Goal: Information Seeking & Learning: Check status

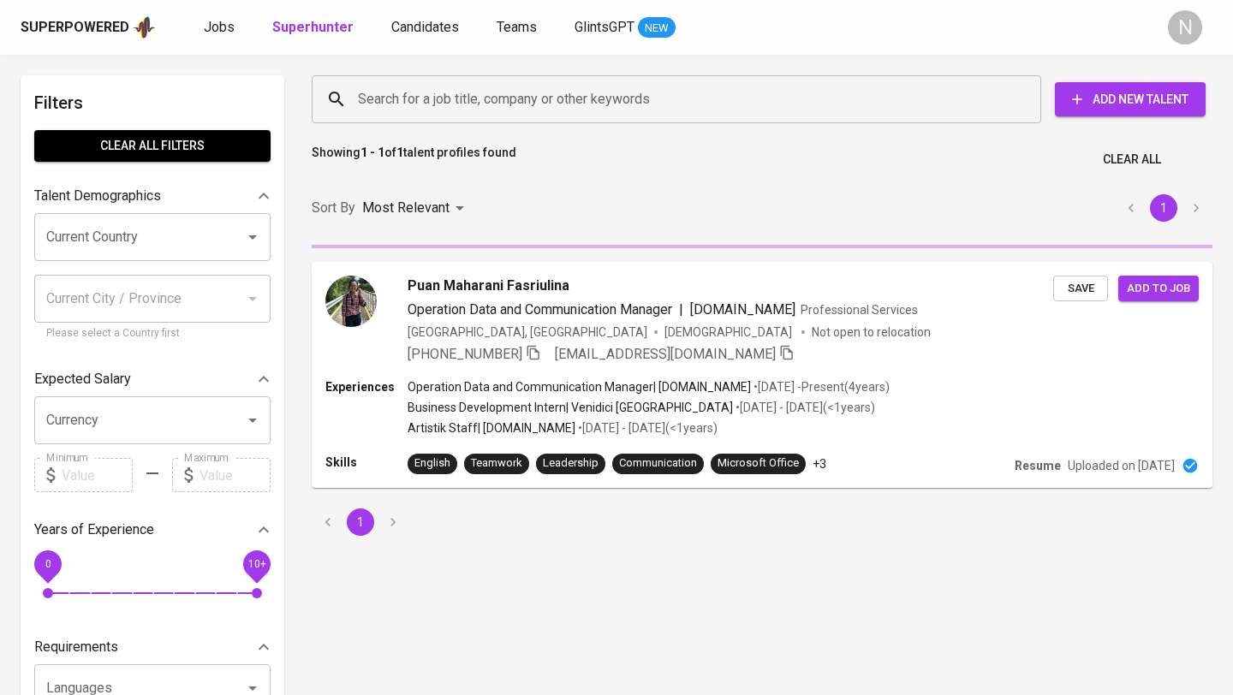
click at [390, 106] on input "Search for a job title, company or other keywords" at bounding box center [681, 99] width 654 height 33
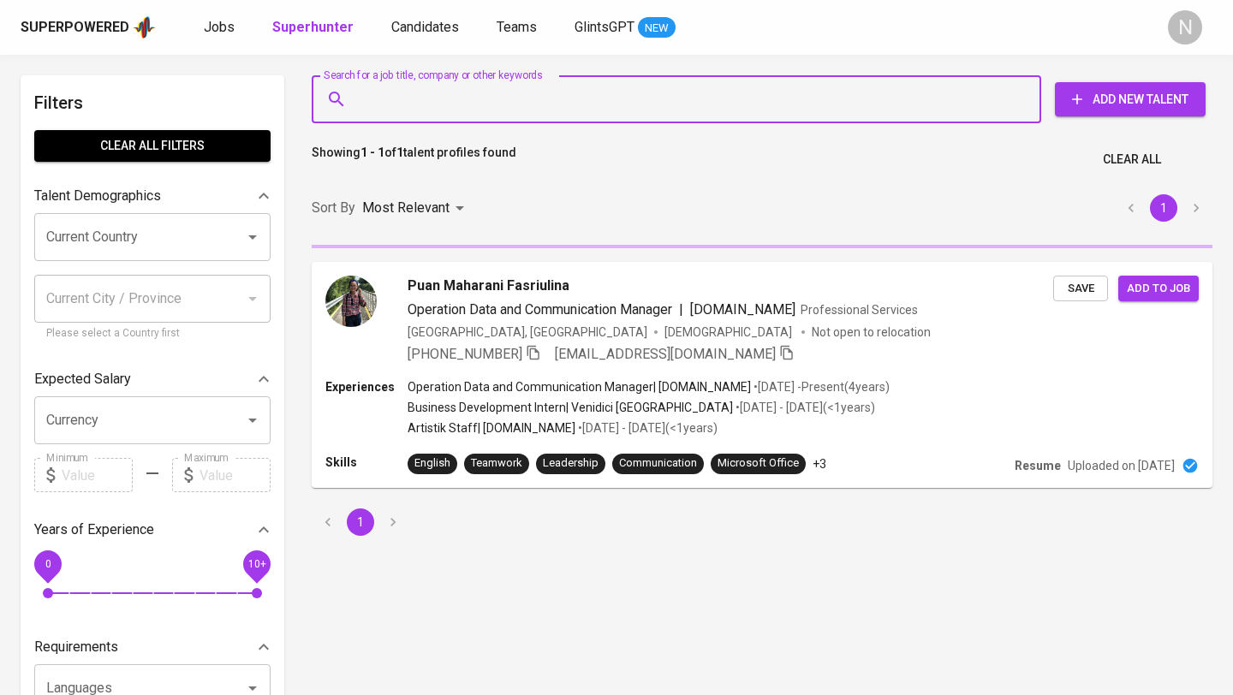
paste input "[EMAIL_ADDRESS][DOMAIN_NAME]"
type input "[EMAIL_ADDRESS][DOMAIN_NAME]"
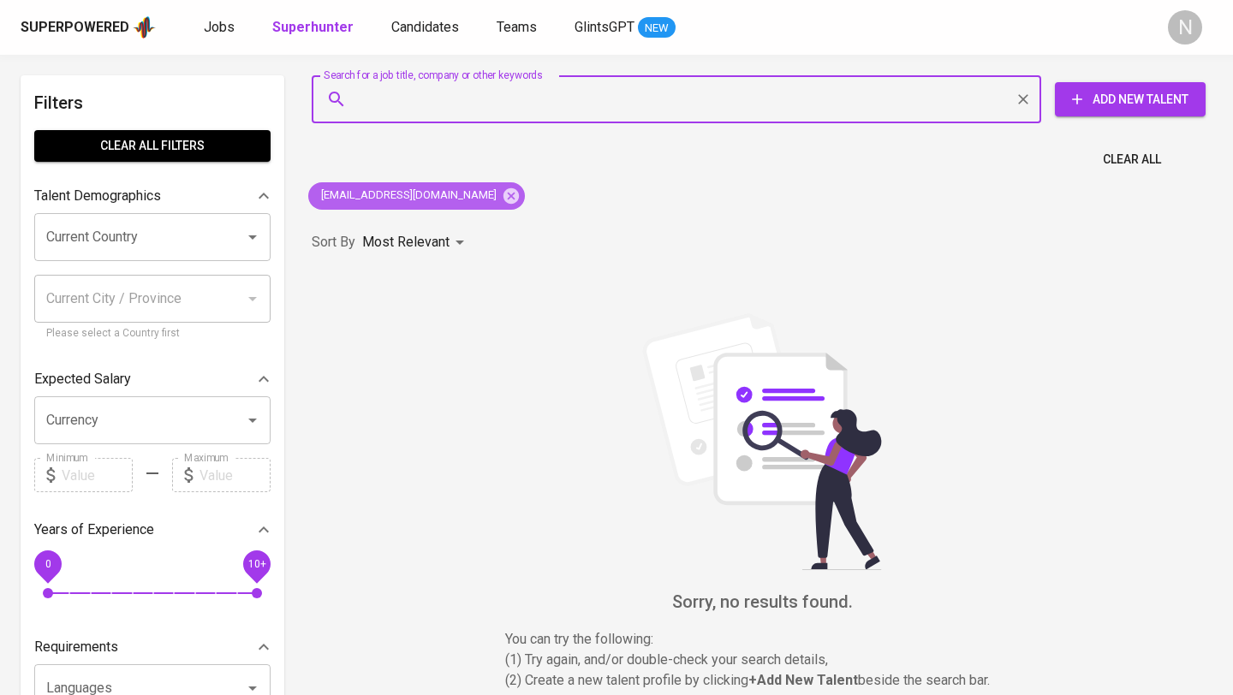
click at [502, 198] on icon at bounding box center [511, 196] width 19 height 19
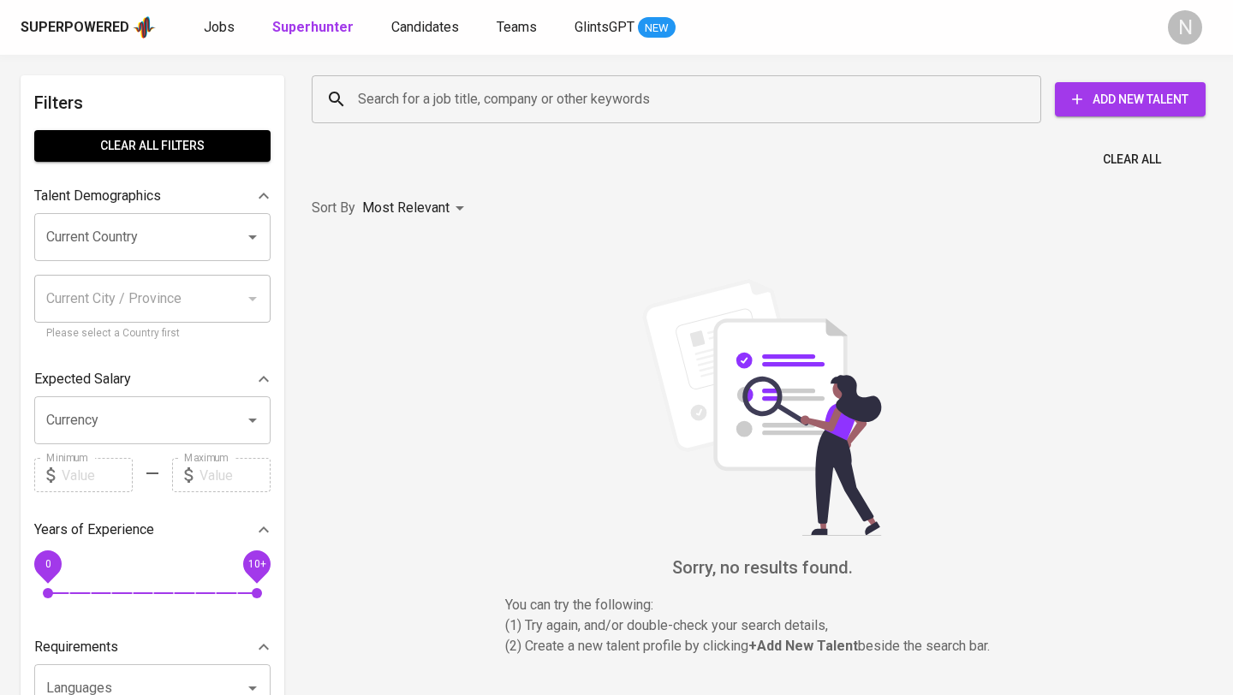
click at [405, 98] on input "Search for a job title, company or other keywords" at bounding box center [681, 99] width 654 height 33
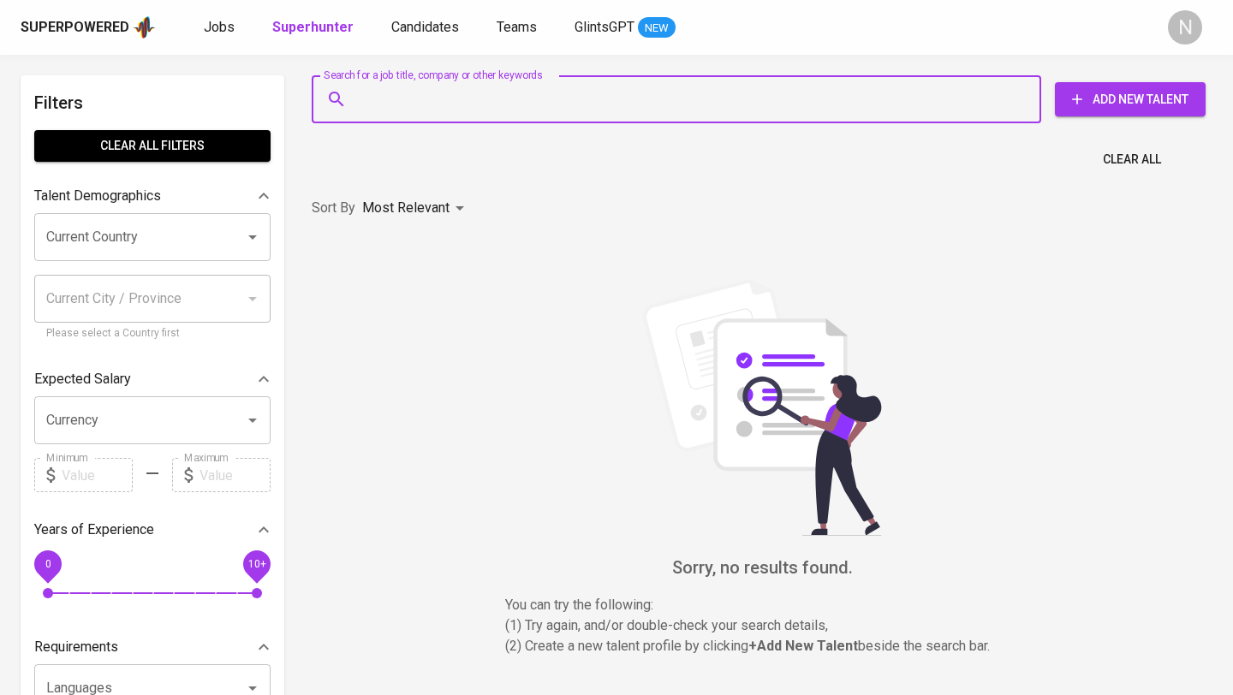
paste input "[EMAIL_ADDRESS][DOMAIN_NAME]"
type input "[EMAIL_ADDRESS][DOMAIN_NAME]"
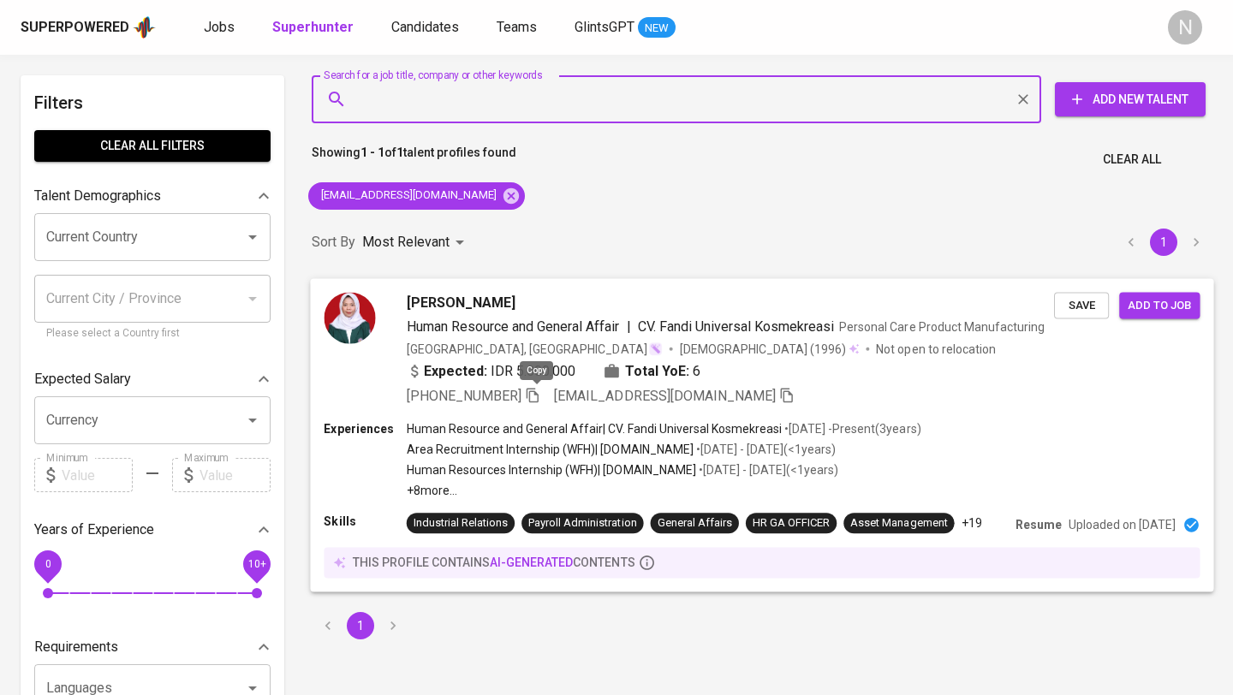
click at [539, 397] on icon "button" at bounding box center [532, 394] width 15 height 15
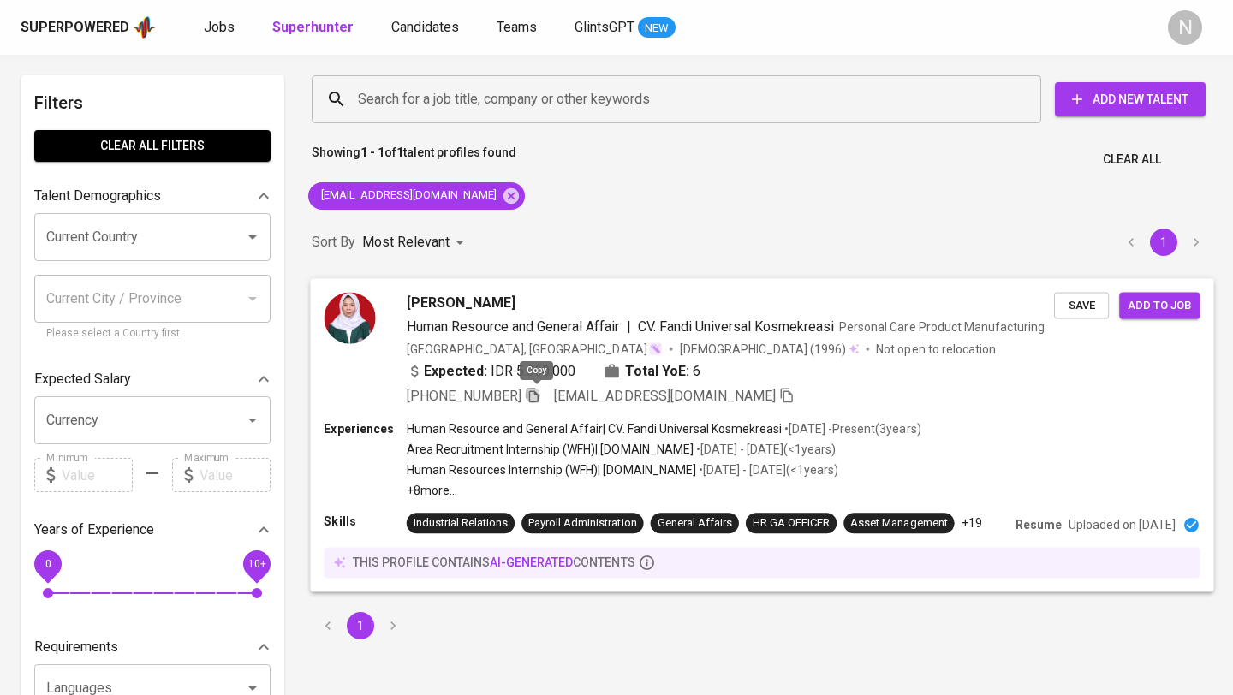
click at [539, 401] on icon "button" at bounding box center [532, 394] width 15 height 15
